Goal: Information Seeking & Learning: Learn about a topic

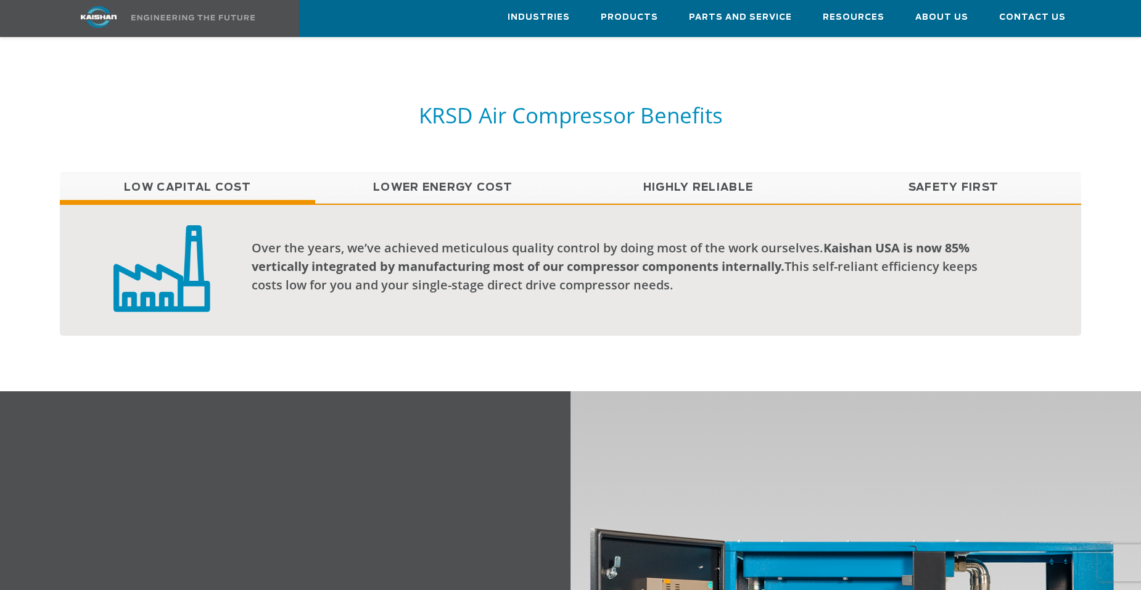
scroll to position [987, 0]
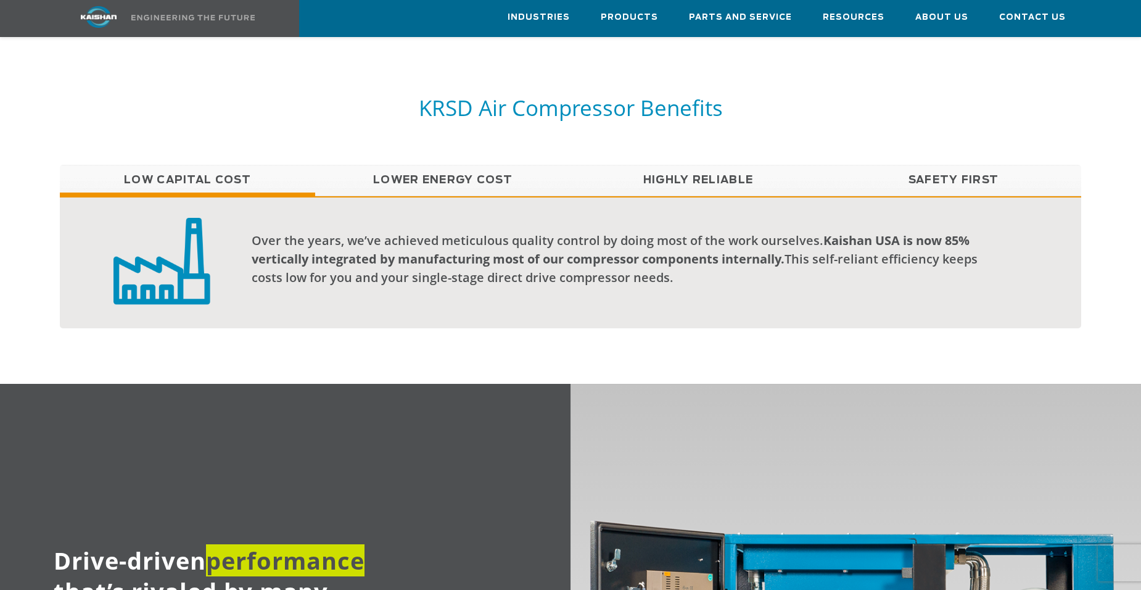
click at [477, 165] on link "Lower Energy Cost" at bounding box center [442, 180] width 255 height 31
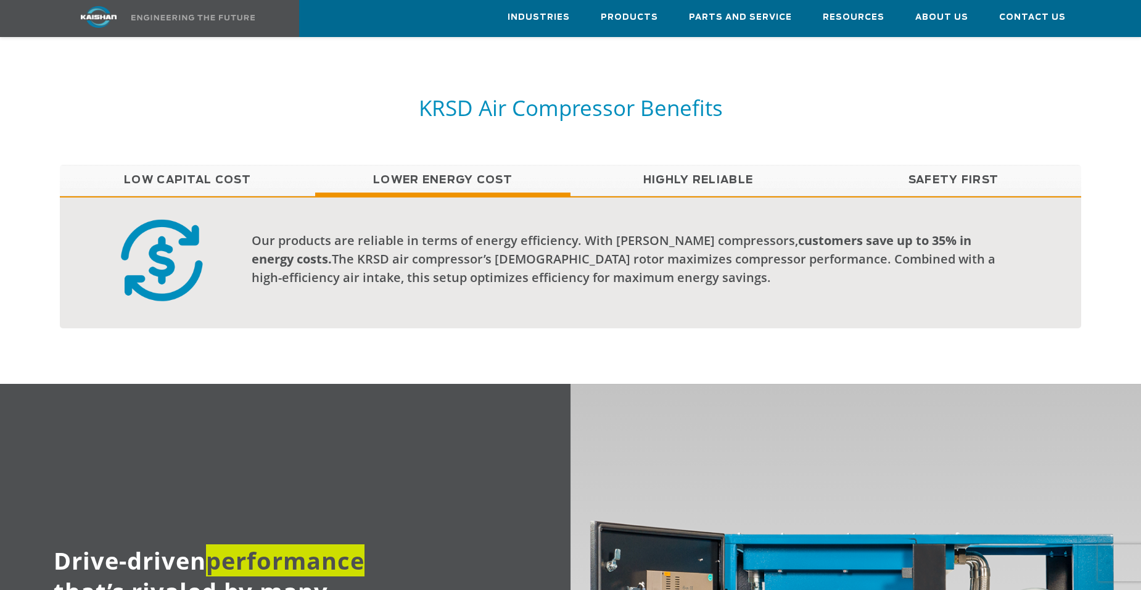
click at [678, 165] on link "Highly Reliable" at bounding box center [697, 180] width 255 height 31
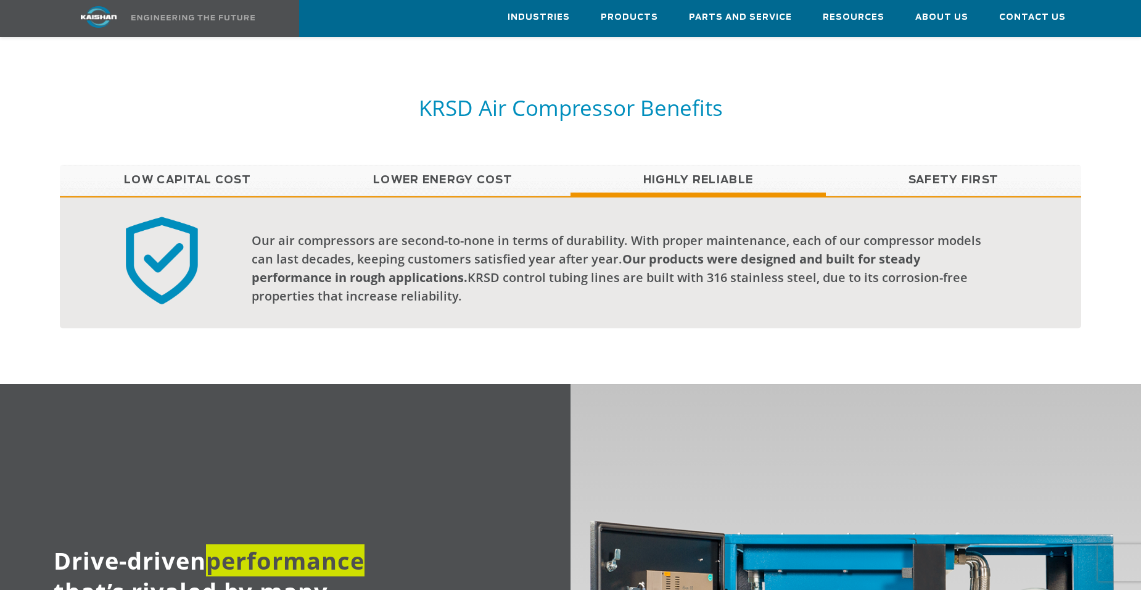
click at [926, 165] on link "Safety First" at bounding box center [953, 180] width 255 height 31
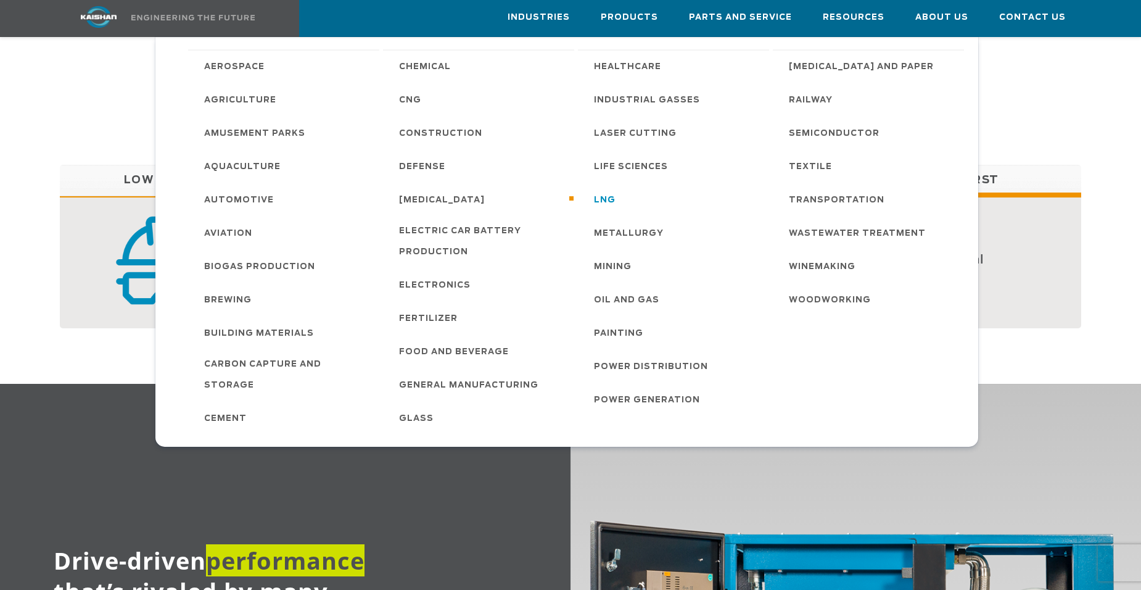
click at [612, 199] on span "LNG" at bounding box center [605, 200] width 22 height 21
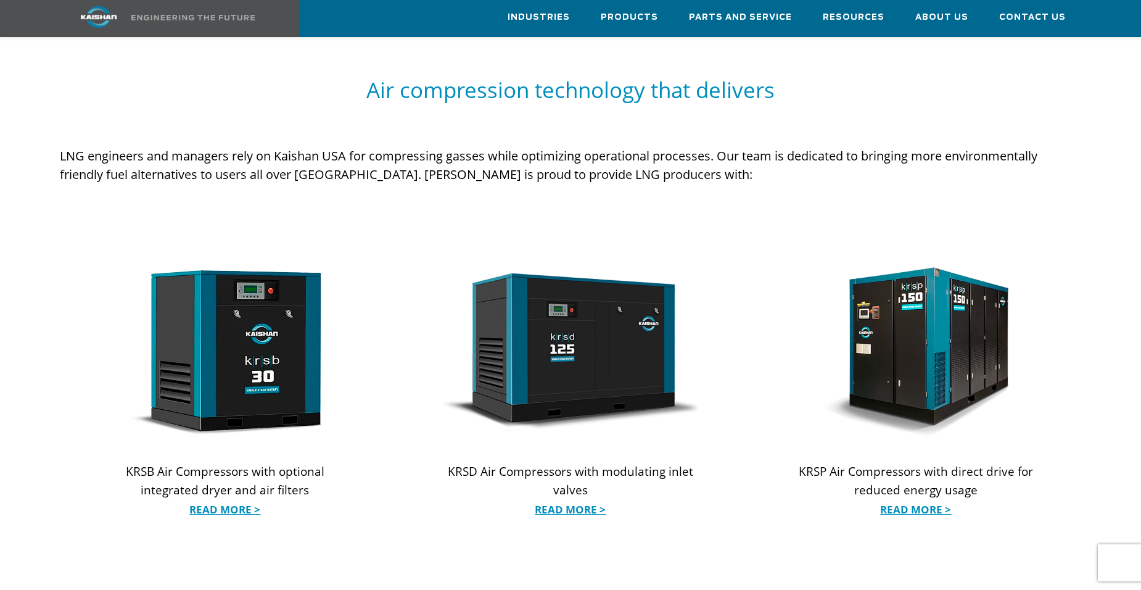
scroll to position [1099, 0]
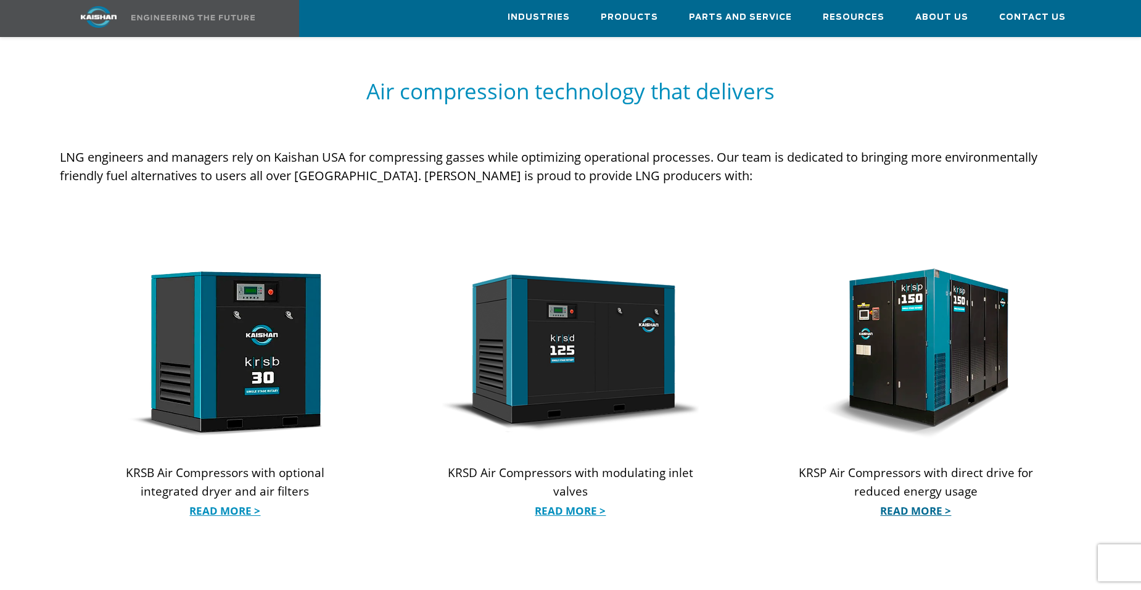
click at [929, 501] on link "Read More >" at bounding box center [915, 510] width 257 height 18
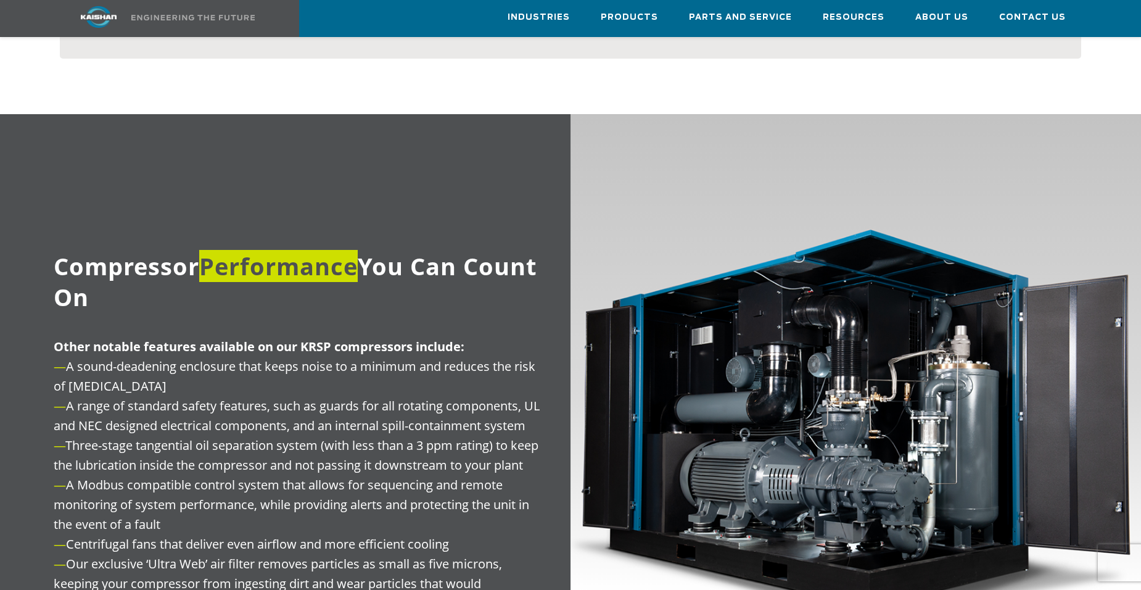
scroll to position [987, 0]
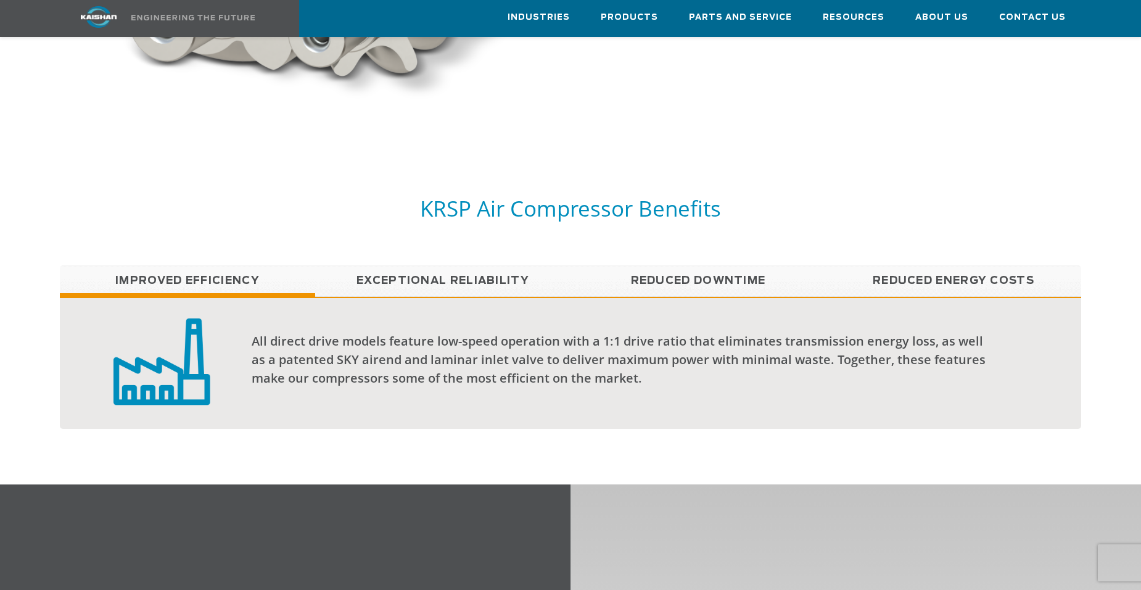
click at [474, 265] on link "Exceptional reliability" at bounding box center [442, 280] width 255 height 31
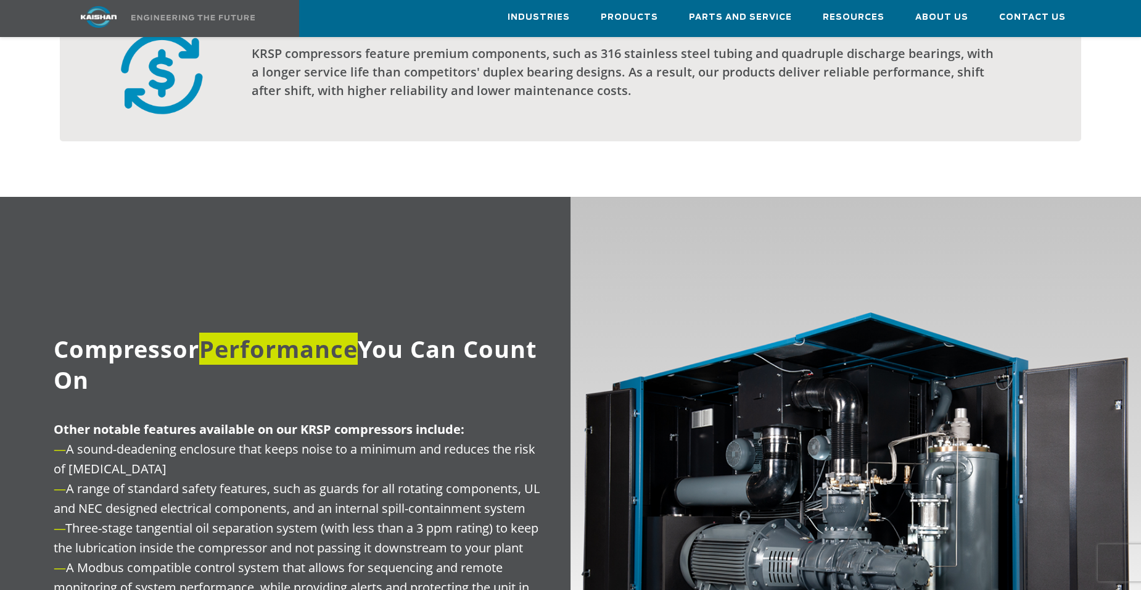
scroll to position [1110, 0]
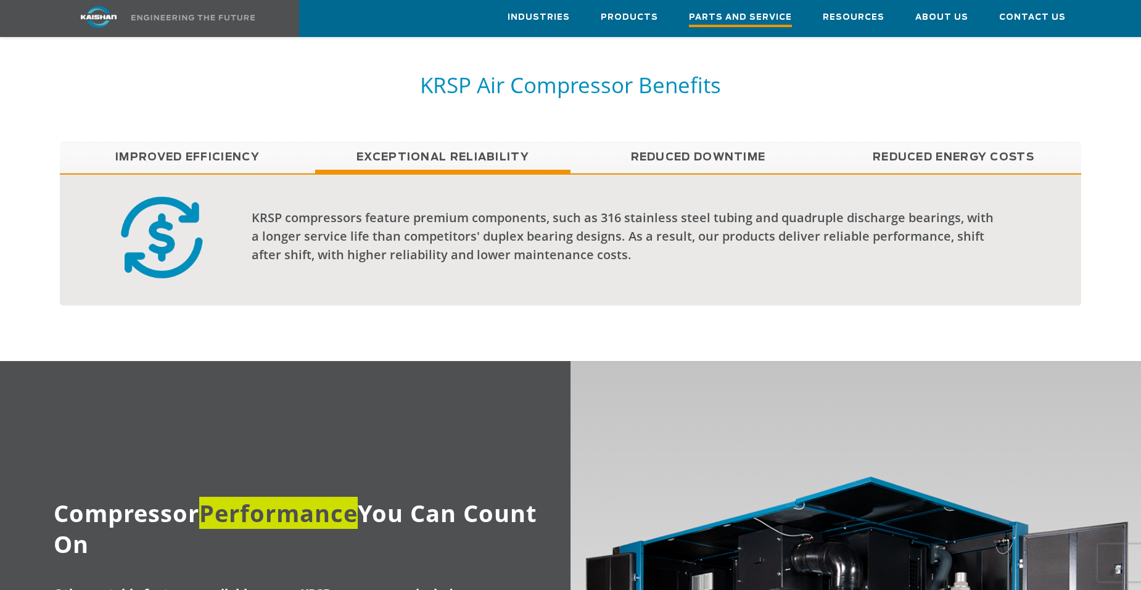
click at [747, 17] on span "Parts and Service" at bounding box center [740, 18] width 103 height 17
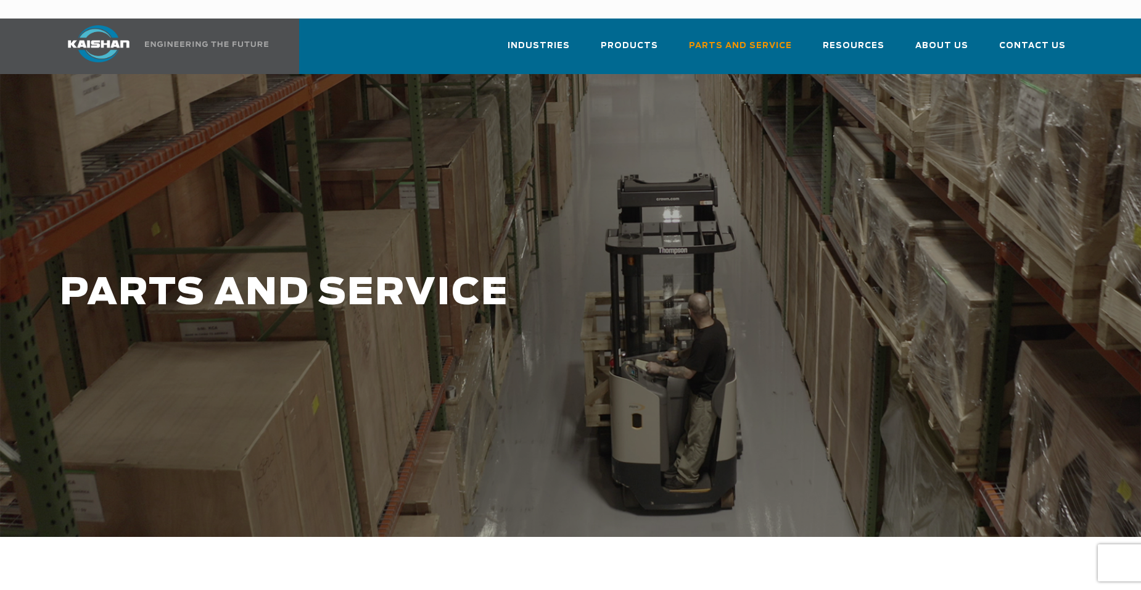
drag, startPoint x: 543, startPoint y: 277, endPoint x: 618, endPoint y: 269, distance: 75.7
click at [543, 277] on h1 "PARTS AND SERVICE" at bounding box center [484, 293] width 849 height 41
